Goal: Navigation & Orientation: Find specific page/section

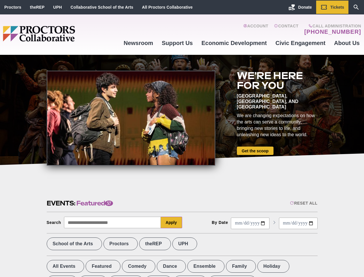
click at [182, 138] on div at bounding box center [131, 118] width 169 height 95
click at [303, 203] on div "Reset All" at bounding box center [303, 203] width 27 height 5
click at [172, 222] on button "Apply" at bounding box center [171, 223] width 21 height 12
